Goal: Check status: Check status

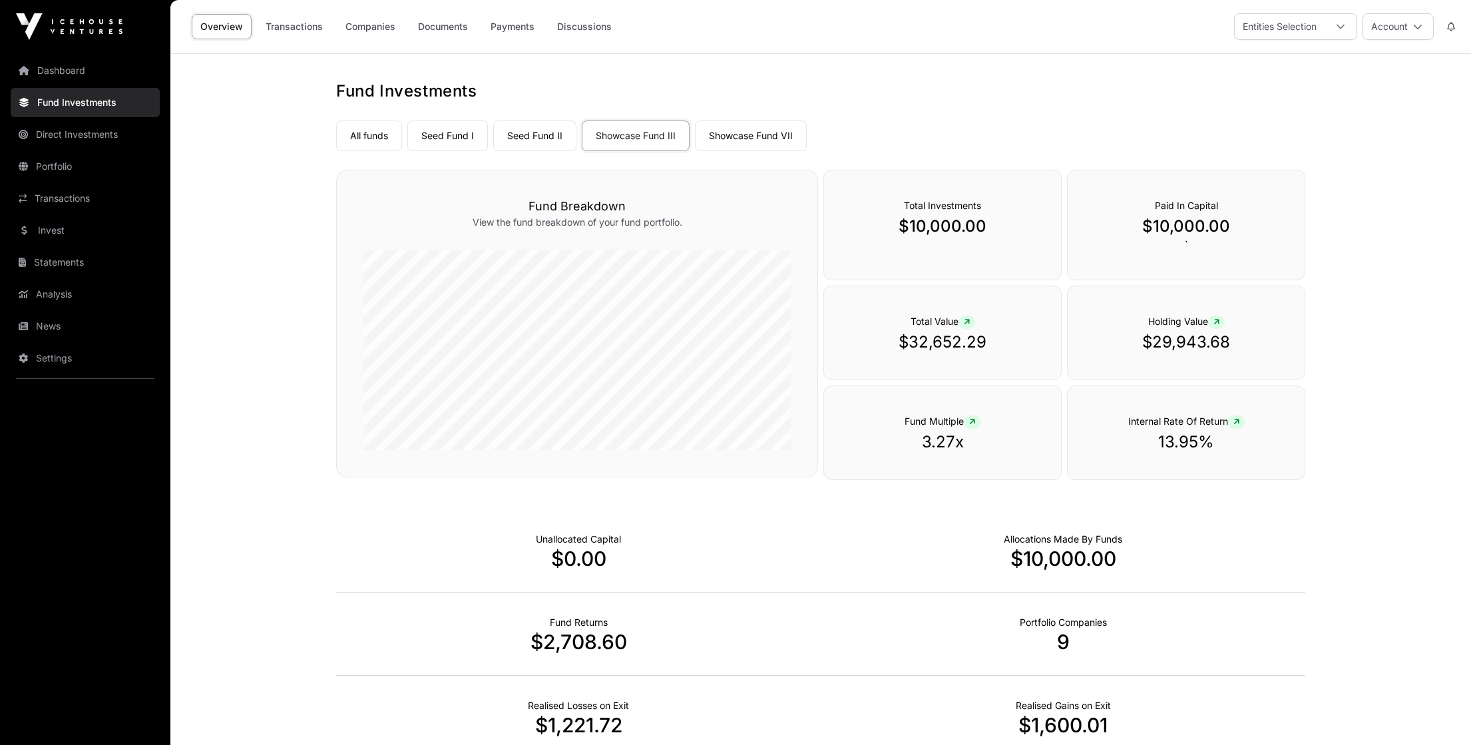
click at [65, 261] on link "Statements" at bounding box center [85, 262] width 149 height 29
